Goal: Task Accomplishment & Management: Use online tool/utility

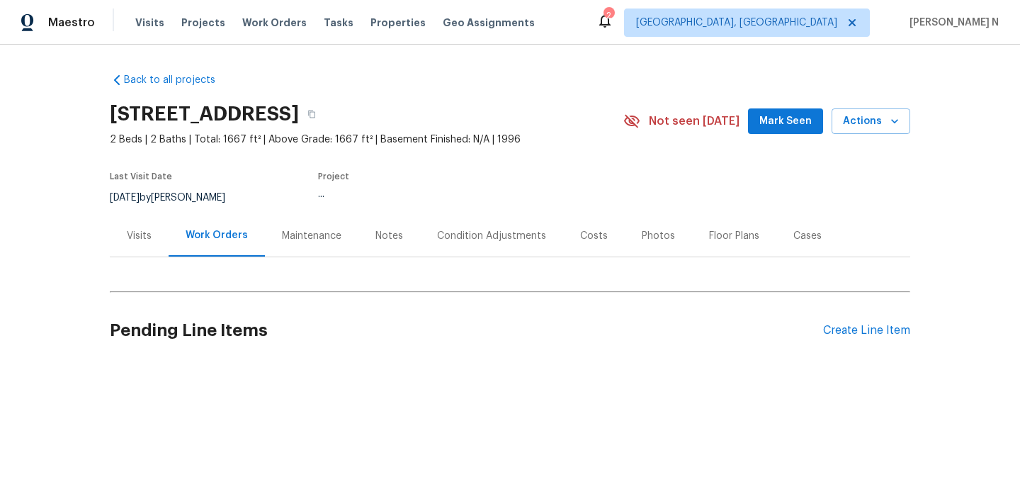
click at [317, 231] on div "Maintenance" at bounding box center [311, 236] width 59 height 14
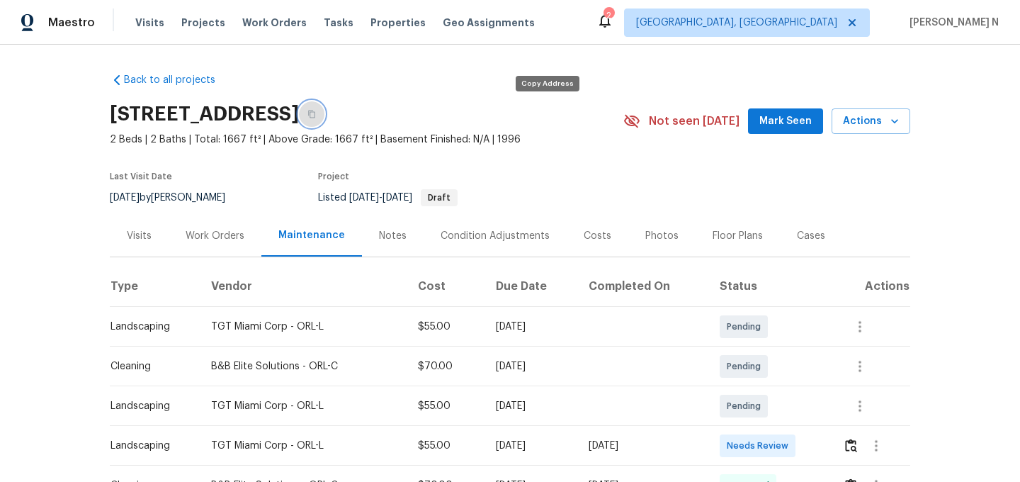
click at [316, 111] on icon "button" at bounding box center [311, 114] width 8 height 8
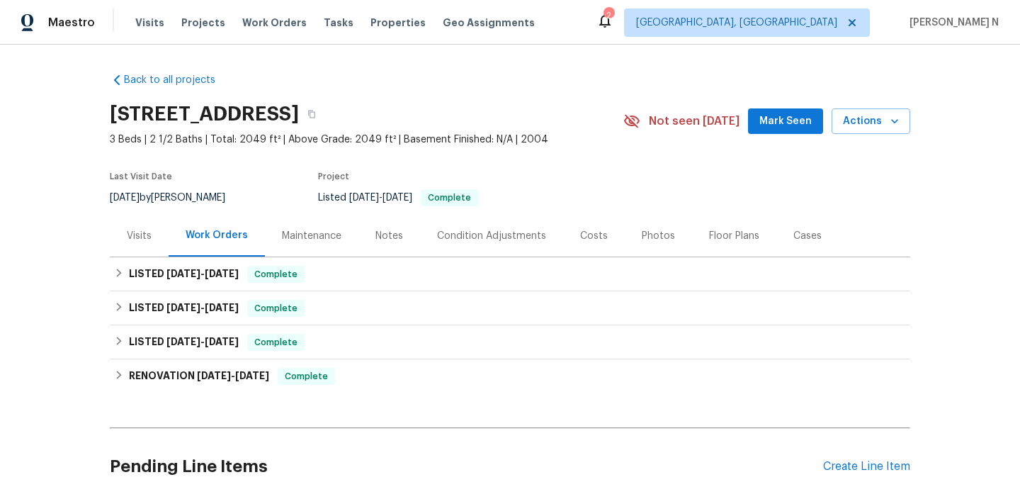
click at [336, 245] on div "Maintenance" at bounding box center [311, 236] width 93 height 42
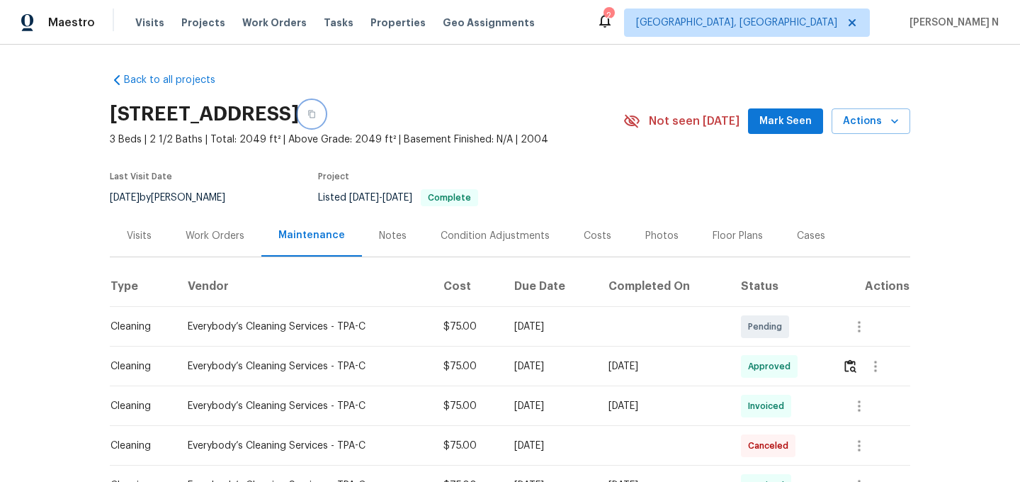
click at [316, 114] on icon "button" at bounding box center [311, 114] width 8 height 8
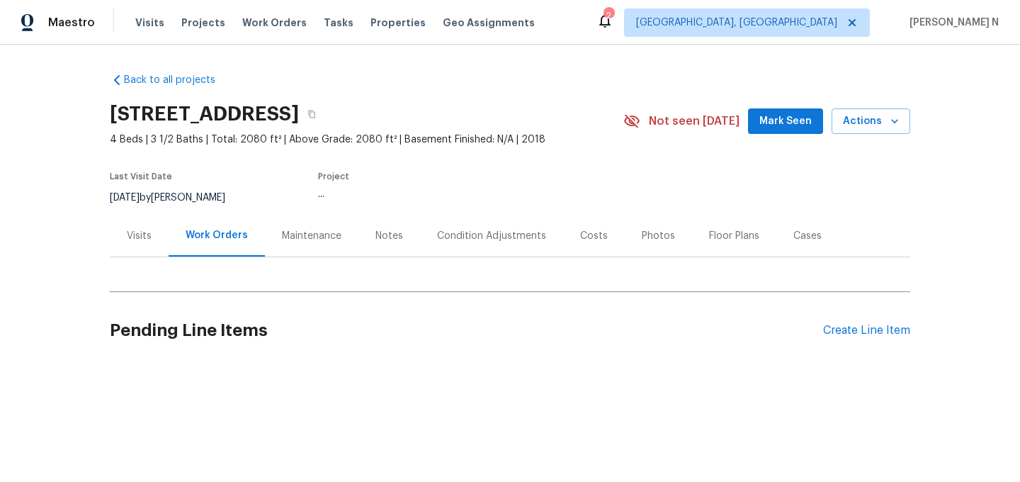
click at [316, 236] on div "Maintenance" at bounding box center [311, 236] width 59 height 14
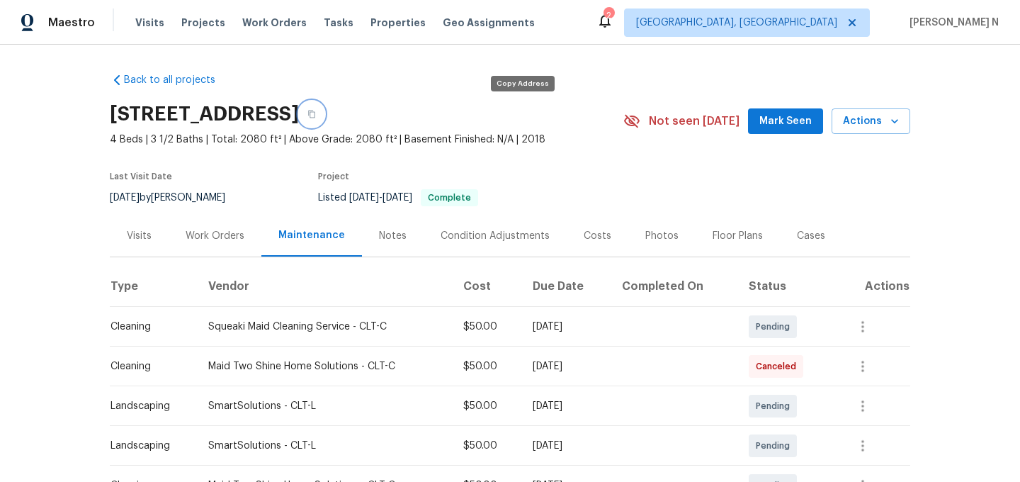
click at [324, 121] on button "button" at bounding box center [311, 113] width 25 height 25
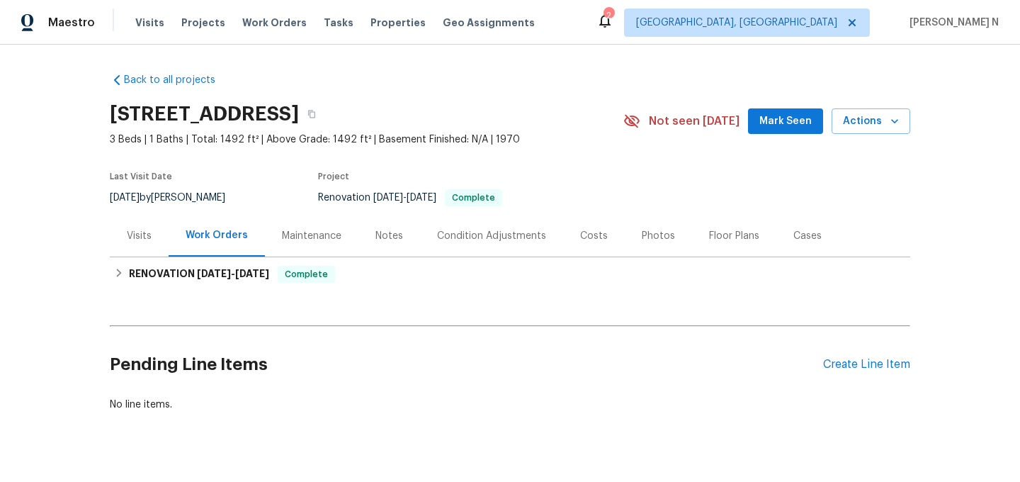
click at [295, 232] on div "Maintenance" at bounding box center [311, 236] width 59 height 14
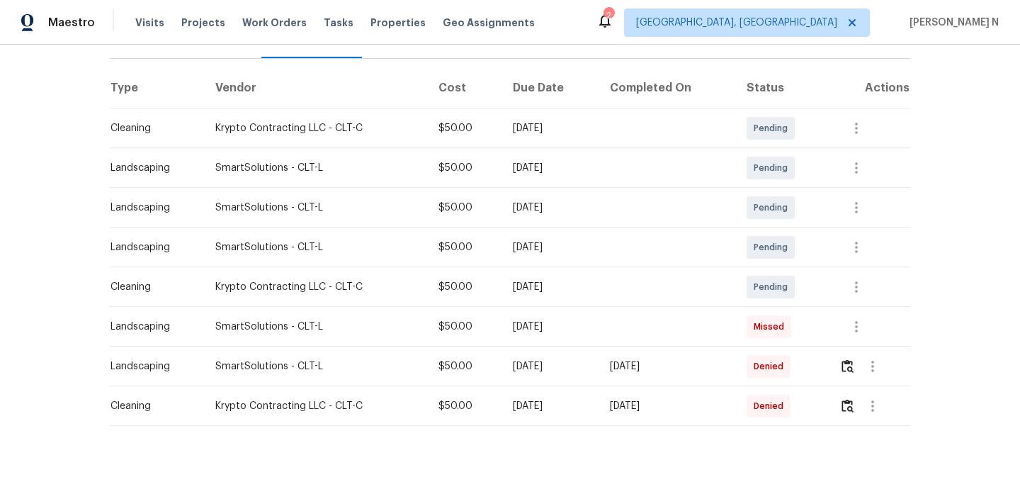
scroll to position [227, 0]
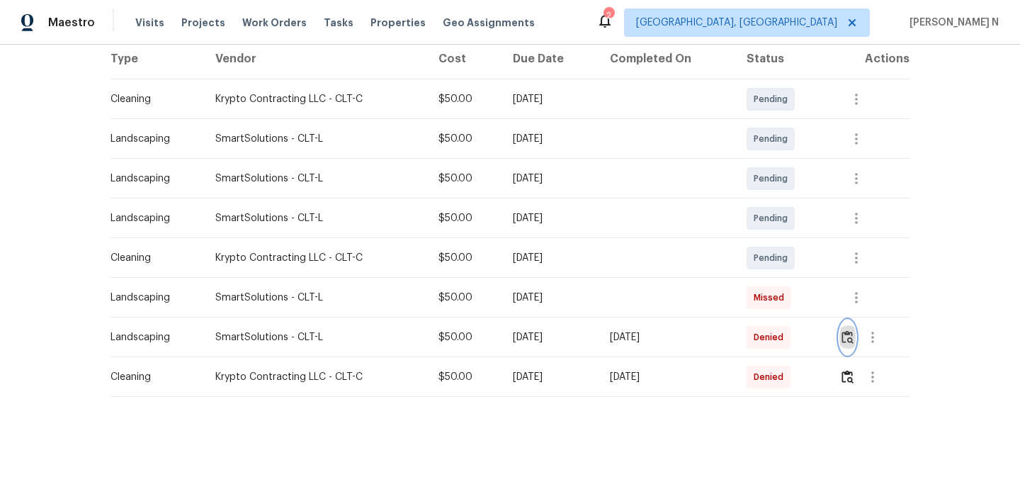
click at [853, 332] on img "button" at bounding box center [847, 336] width 12 height 13
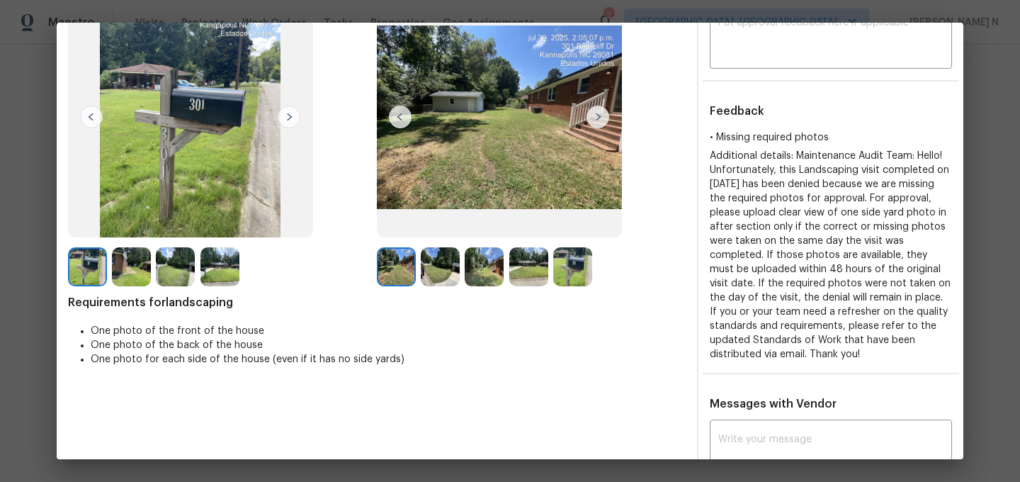
scroll to position [57, 0]
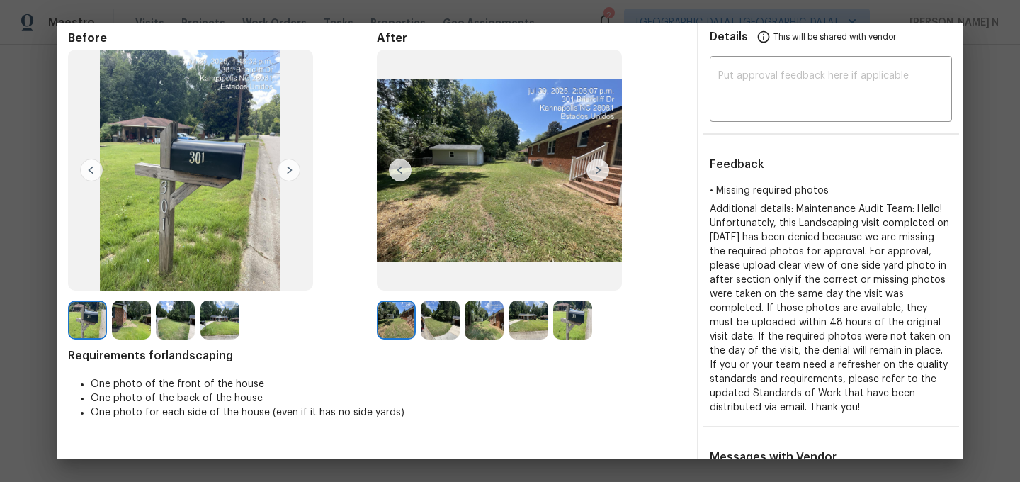
click at [439, 320] on img at bounding box center [440, 319] width 39 height 39
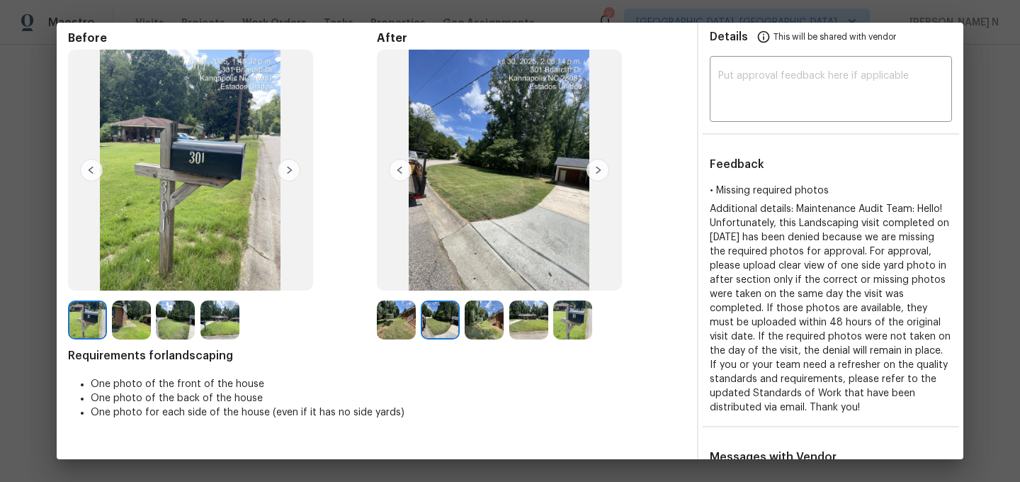
click at [491, 323] on img at bounding box center [484, 319] width 39 height 39
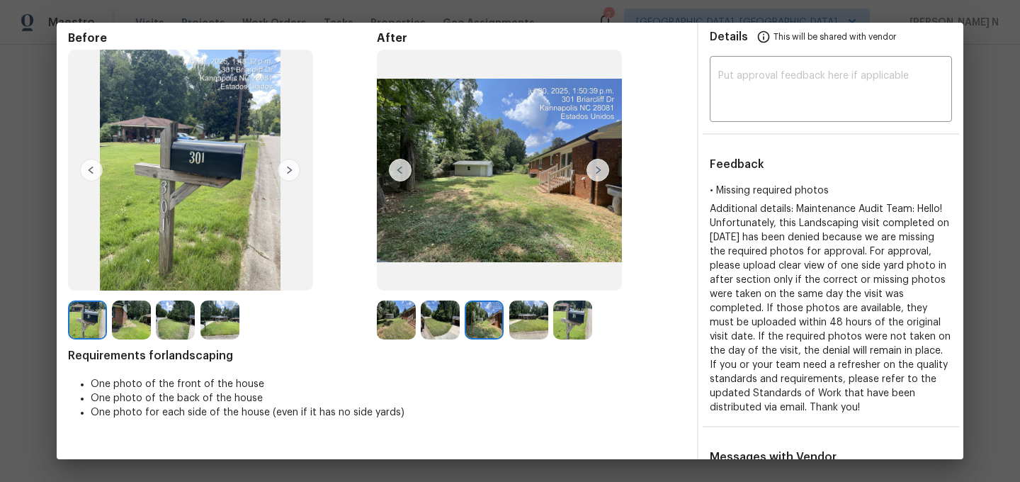
click at [527, 330] on img at bounding box center [528, 319] width 39 height 39
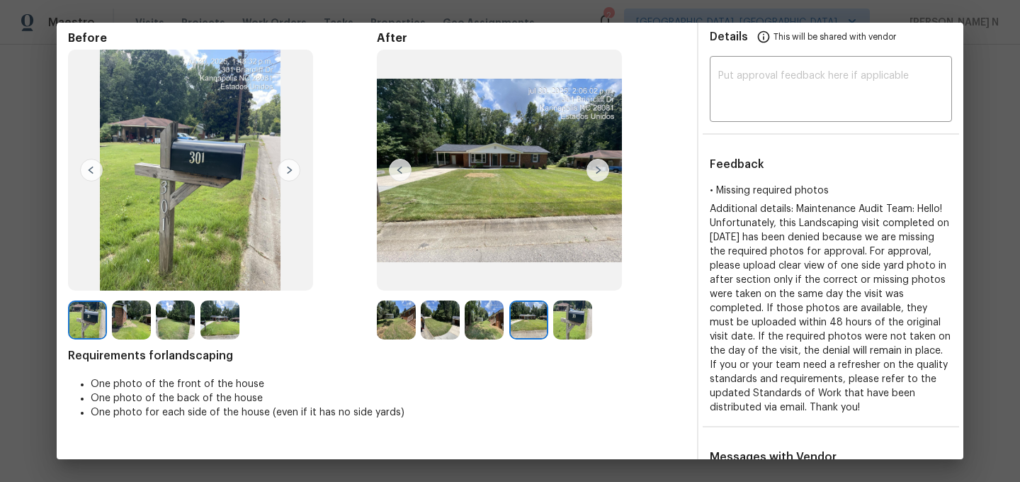
click at [579, 326] on img at bounding box center [572, 319] width 39 height 39
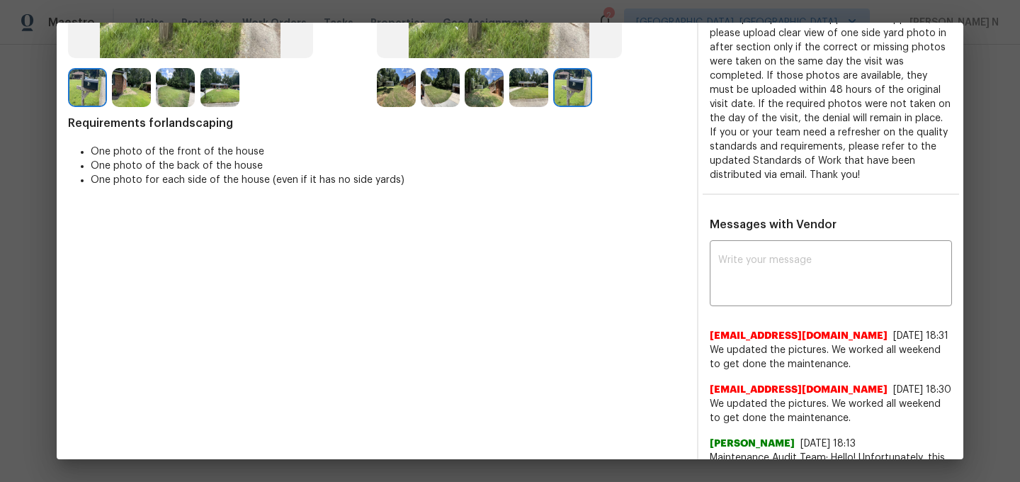
scroll to position [298, 0]
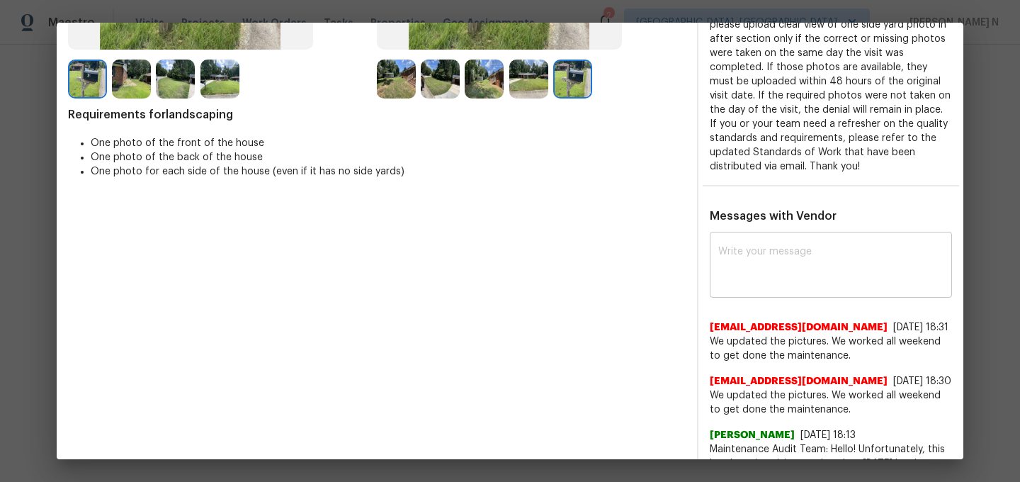
click at [732, 287] on div "x ​" at bounding box center [831, 266] width 242 height 62
paste textarea "Maintenance Audit Team: Hello! Thank you for the feedback after further review …"
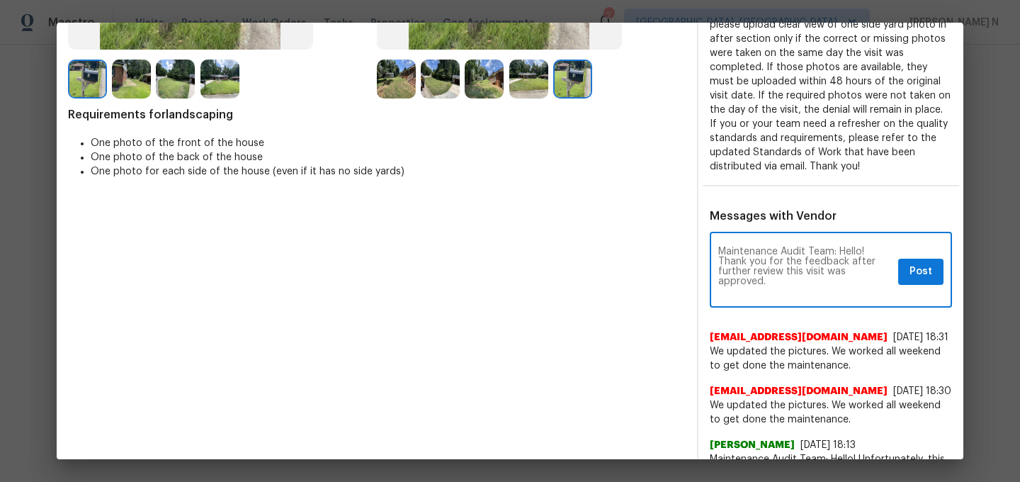
scroll to position [0, 0]
type textarea "Maintenance Audit Team: Hello! Thank you for the feedback after further review …"
click at [941, 268] on button "Post" at bounding box center [920, 271] width 45 height 26
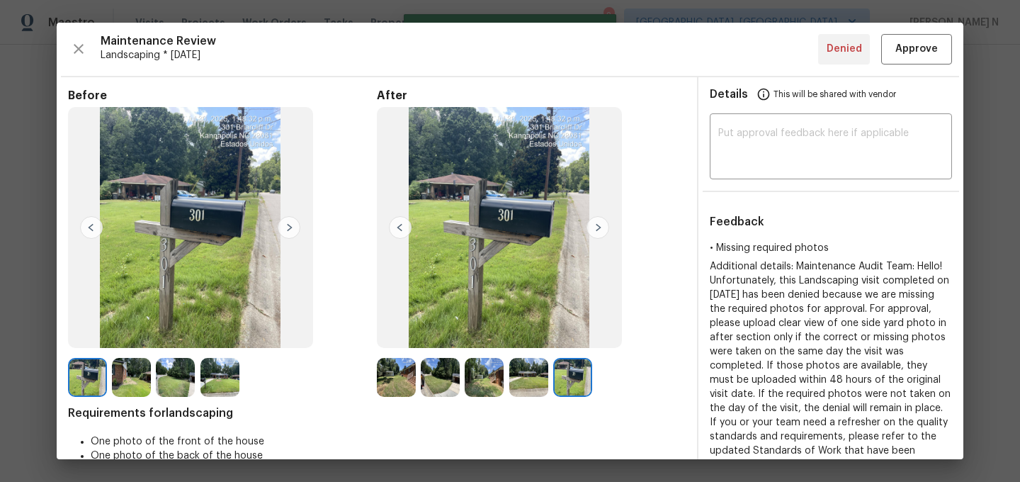
click at [904, 64] on div "Maintenance Review Landscaping * [DATE] Denied Approve Before After Requirement…" at bounding box center [510, 241] width 906 height 436
click at [904, 62] on button "Approve" at bounding box center [916, 49] width 71 height 30
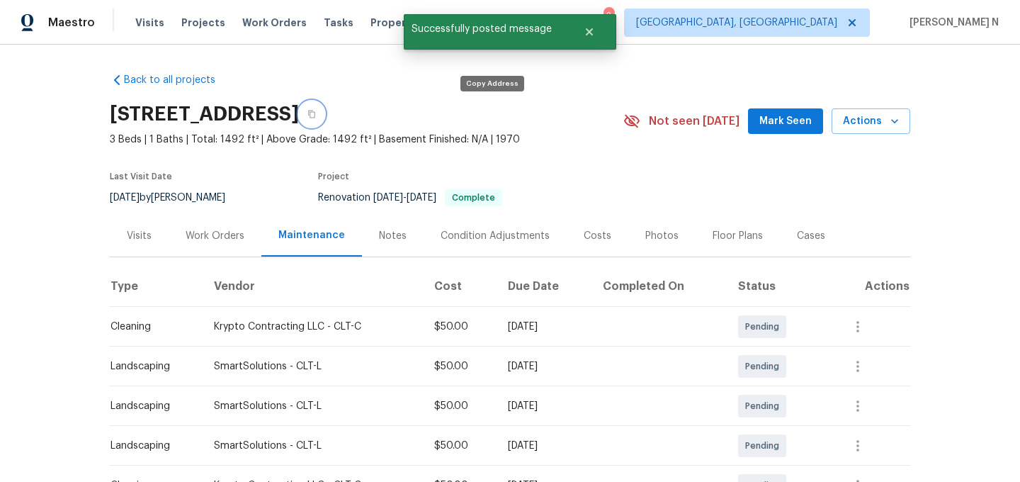
click at [324, 122] on button "button" at bounding box center [311, 113] width 25 height 25
